Goal: Task Accomplishment & Management: Manage account settings

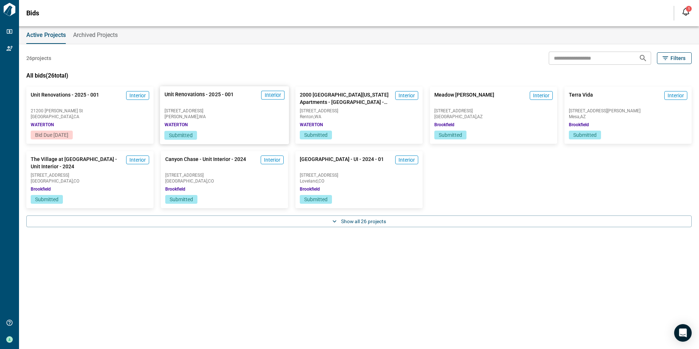
click at [201, 110] on span "[STREET_ADDRESS]" at bounding box center [224, 111] width 120 height 4
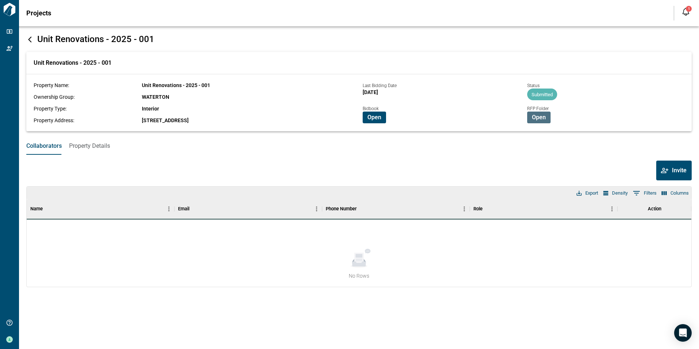
click at [540, 115] on span "Open" at bounding box center [539, 117] width 14 height 7
click at [373, 115] on span "Open" at bounding box center [374, 117] width 14 height 7
click at [540, 117] on span "Open" at bounding box center [539, 117] width 14 height 7
